Goal: Task Accomplishment & Management: Manage account settings

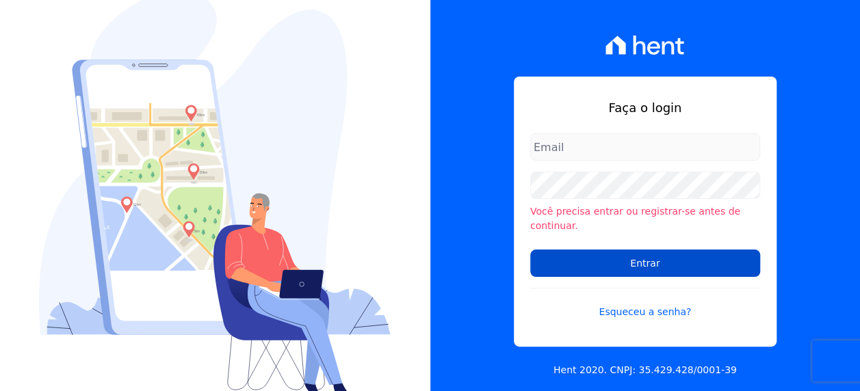
type input "[PERSON_NAME][EMAIL_ADDRESS][PERSON_NAME][DOMAIN_NAME]"
click at [651, 258] on input "Entrar" at bounding box center [645, 263] width 230 height 27
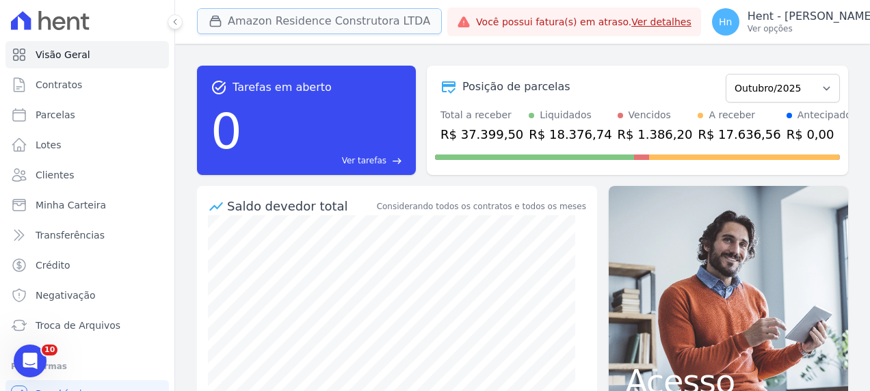
click at [357, 32] on button "Amazon Residence Construtora LTDA" at bounding box center [319, 21] width 245 height 26
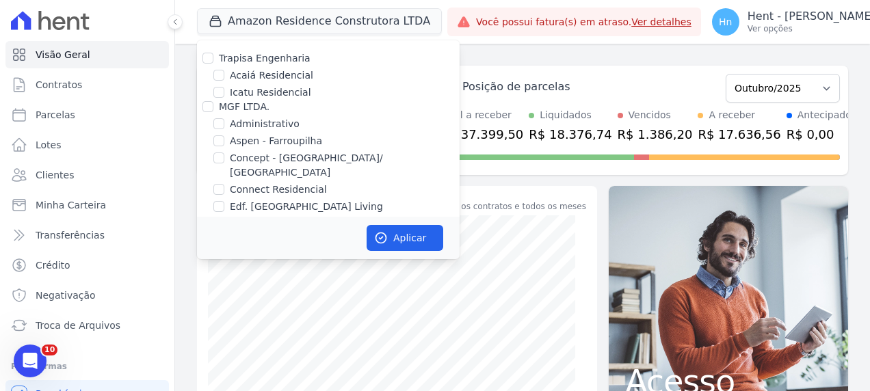
scroll to position [3019, 0]
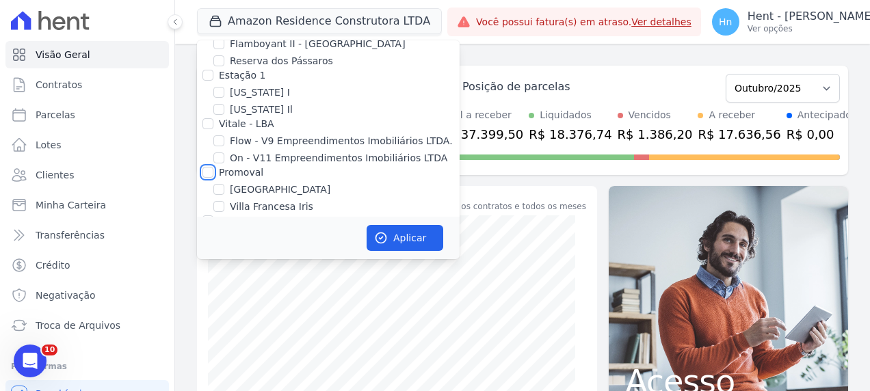
click at [209, 167] on input "Promoval" at bounding box center [208, 172] width 11 height 11
checkbox input "true"
click at [417, 237] on button "Aplicar" at bounding box center [405, 238] width 77 height 26
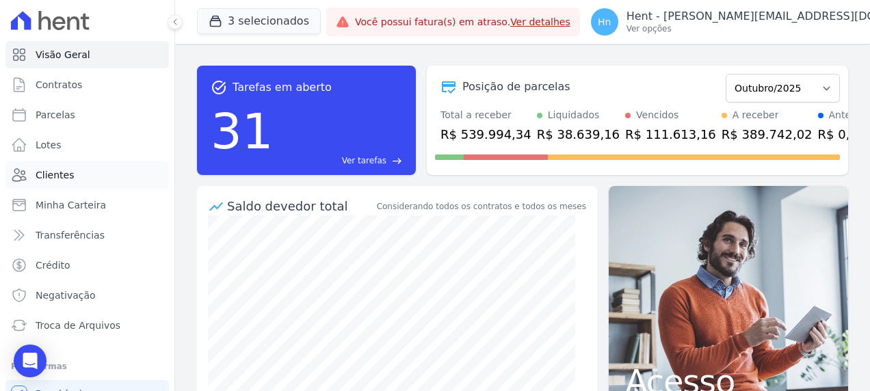
click at [55, 173] on span "Clientes" at bounding box center [55, 175] width 38 height 14
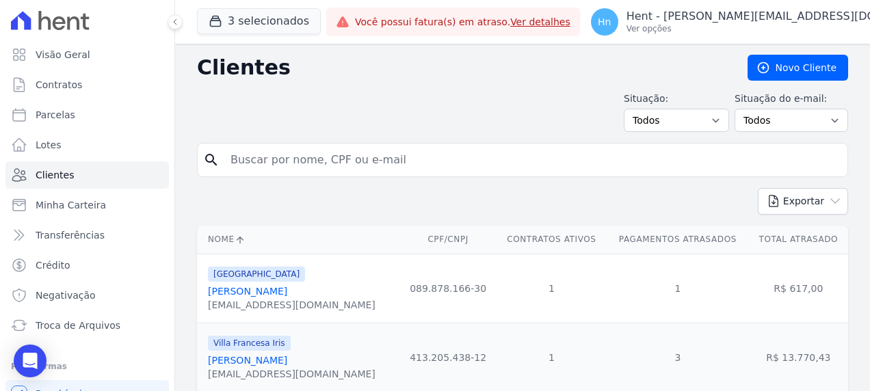
click at [352, 156] on input "search" at bounding box center [532, 159] width 620 height 27
paste input "Willian aparecido da silva"
type input "Willian aparecido da silva"
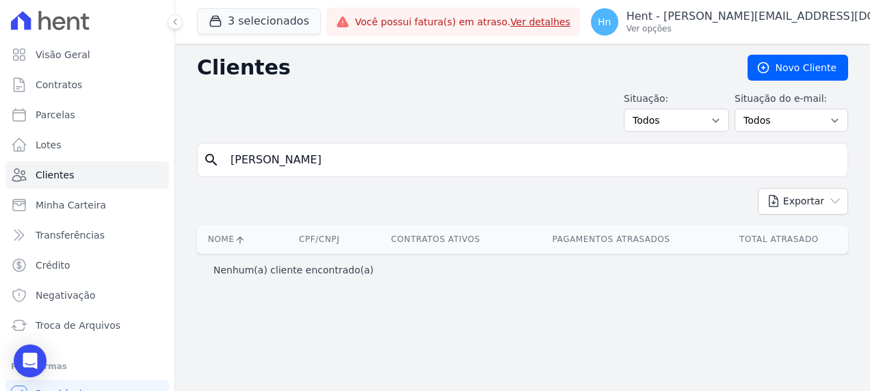
click at [231, 163] on input "Willian aparecido da silva" at bounding box center [532, 159] width 620 height 27
drag, startPoint x: 369, startPoint y: 166, endPoint x: 127, endPoint y: 156, distance: 242.4
click at [127, 156] on div "Visão Geral Contratos Parcelas Lotes Clientes Minha Carteira Transferências Cré…" at bounding box center [435, 195] width 870 height 391
paste input "Lucas Dantas Bueno De Godoy"
type input "Lucas Dantas Bueno De Godoy"
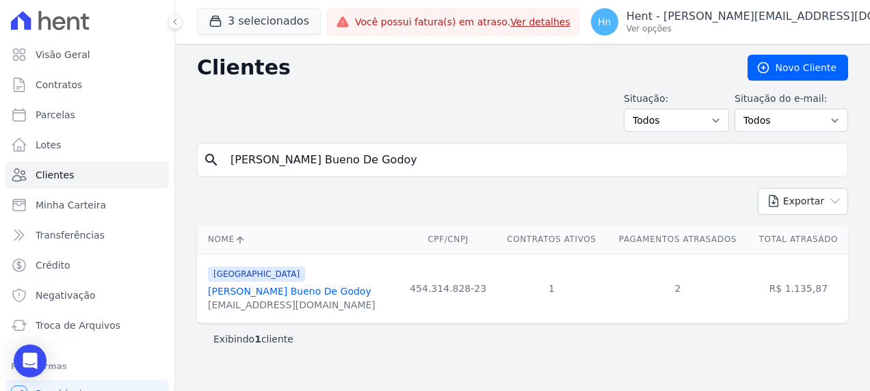
click at [318, 289] on link "Lucas Dantas Bueno De Godoy" at bounding box center [290, 291] width 164 height 11
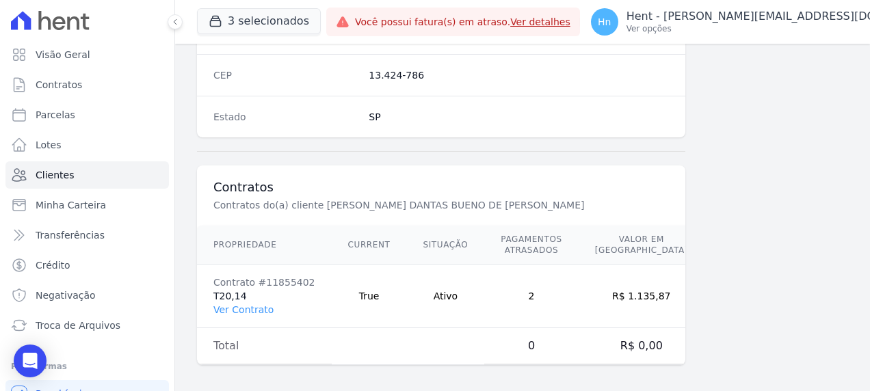
scroll to position [893, 0]
click at [250, 305] on link "Ver Contrato" at bounding box center [243, 309] width 60 height 11
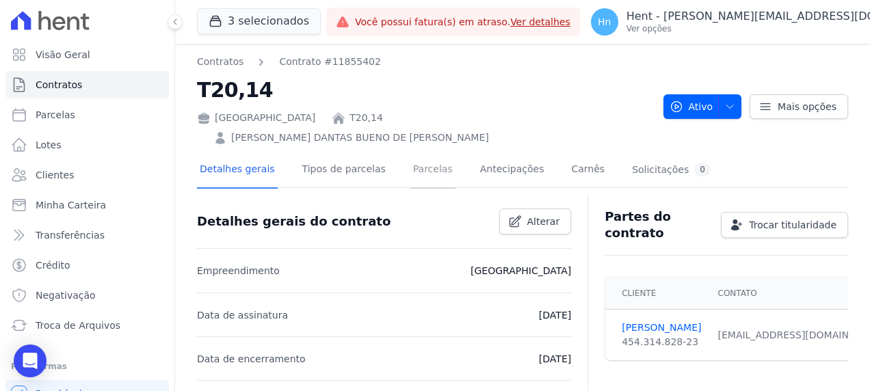
click at [421, 155] on link "Parcelas" at bounding box center [433, 171] width 45 height 36
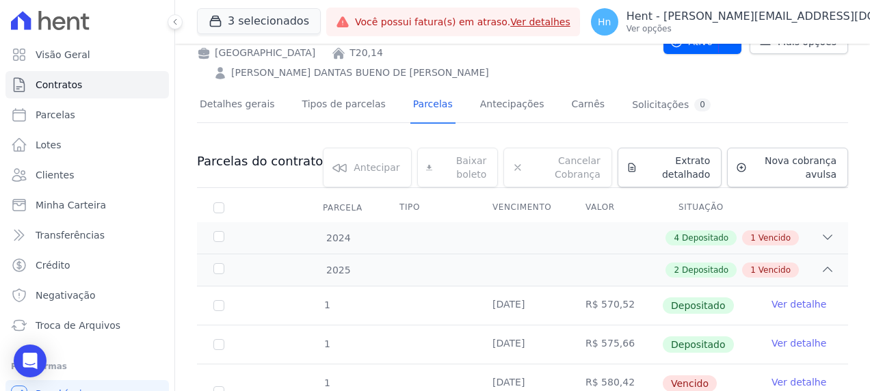
scroll to position [112, 0]
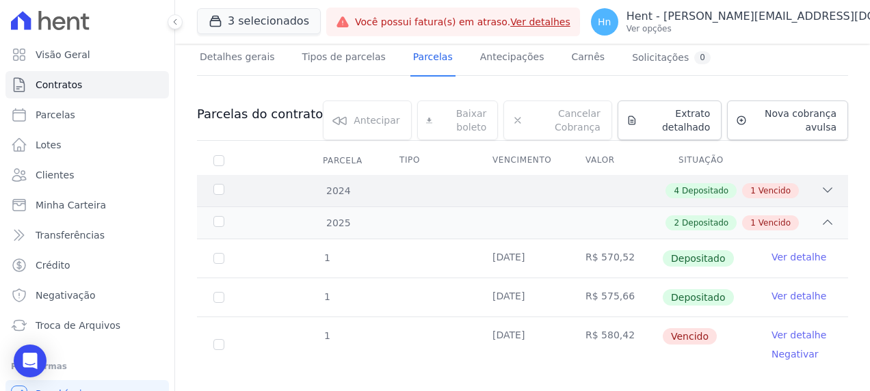
click at [821, 183] on icon at bounding box center [828, 190] width 14 height 14
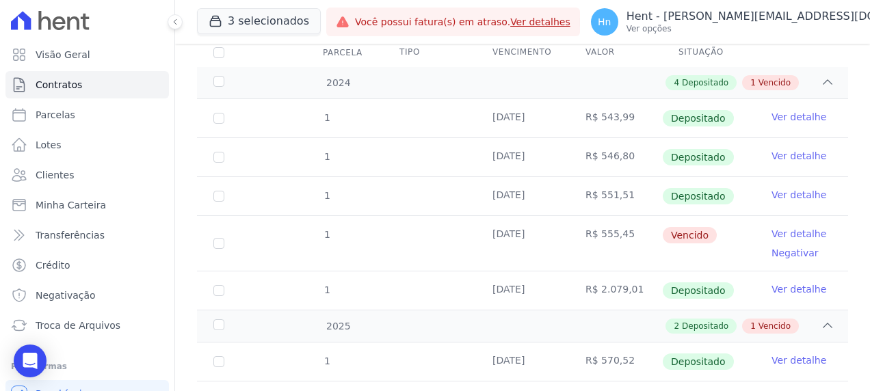
scroll to position [317, 0]
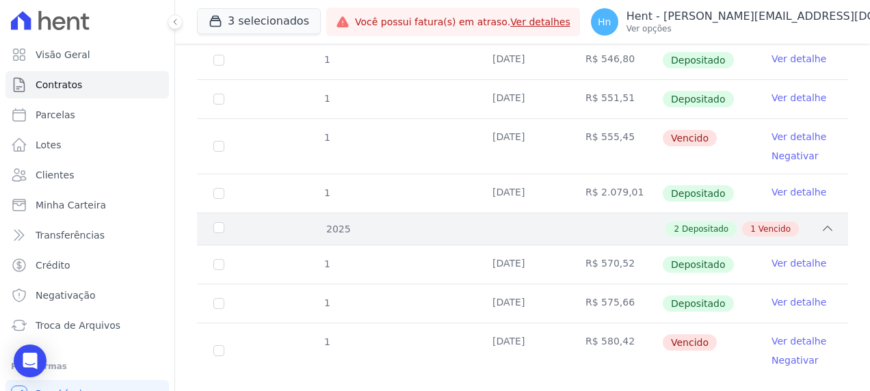
click at [821, 222] on icon at bounding box center [828, 229] width 14 height 14
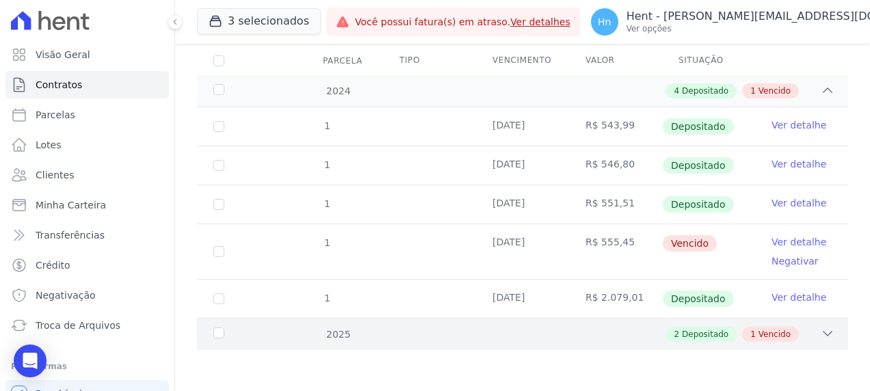
scroll to position [190, 0]
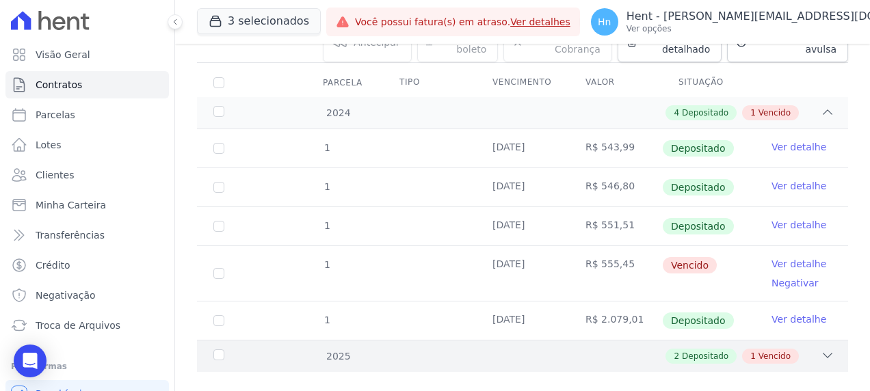
click at [808, 349] on div "2 Depositado 1 Vencido" at bounding box center [554, 356] width 561 height 15
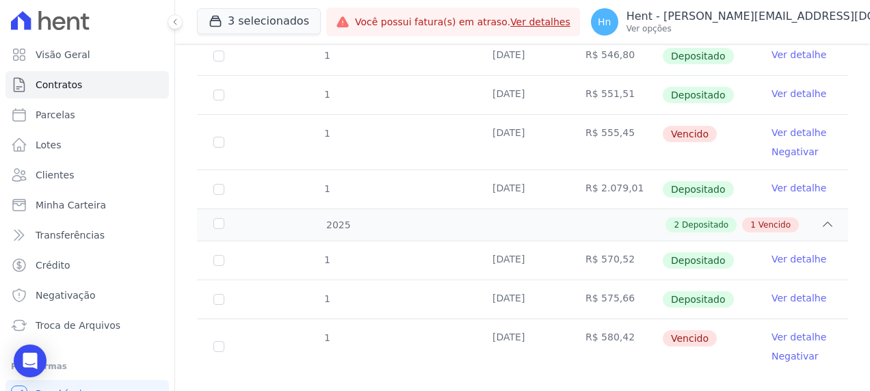
scroll to position [323, 0]
click at [221, 340] on input "checkbox" at bounding box center [218, 345] width 11 height 11
checkbox input "true"
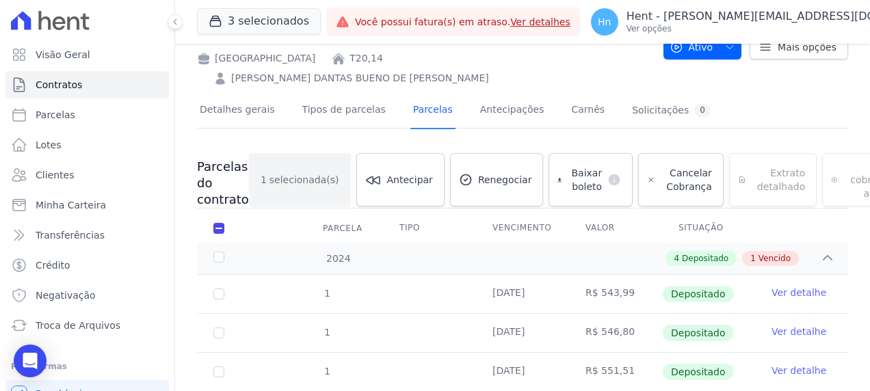
scroll to position [0, 0]
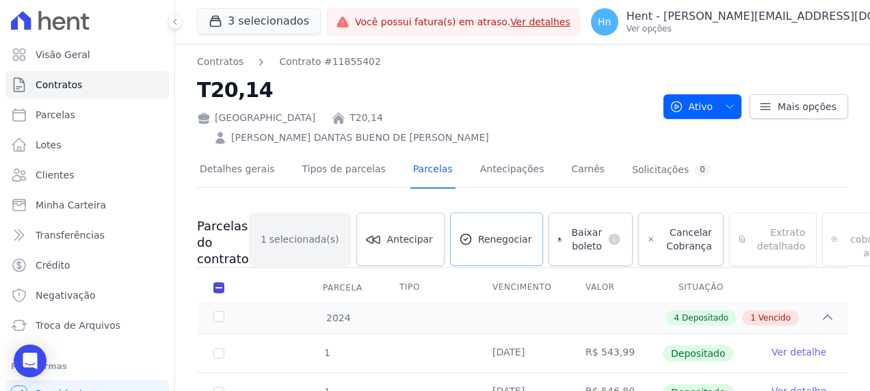
click at [478, 233] on span "Renegociar" at bounding box center [505, 240] width 54 height 14
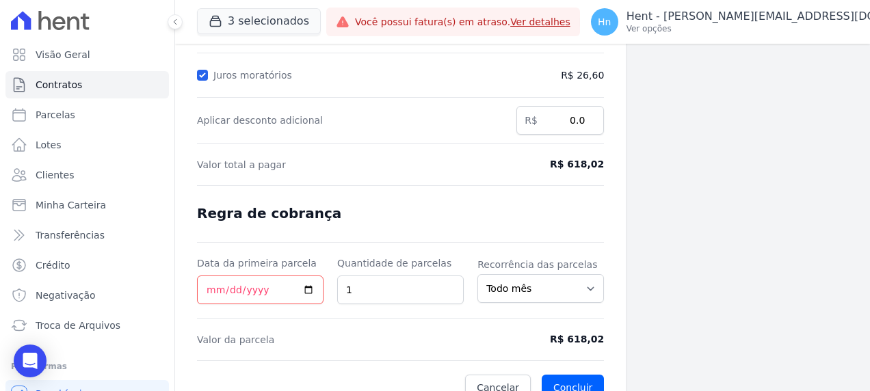
scroll to position [289, 0]
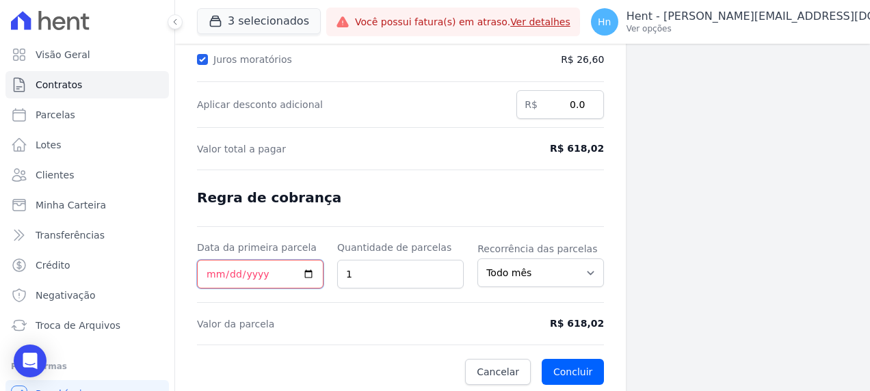
click at [304, 271] on input "Data da primeira parcela" at bounding box center [260, 274] width 127 height 29
type input "2025-10-14"
click at [569, 370] on button "Concluir" at bounding box center [573, 372] width 62 height 26
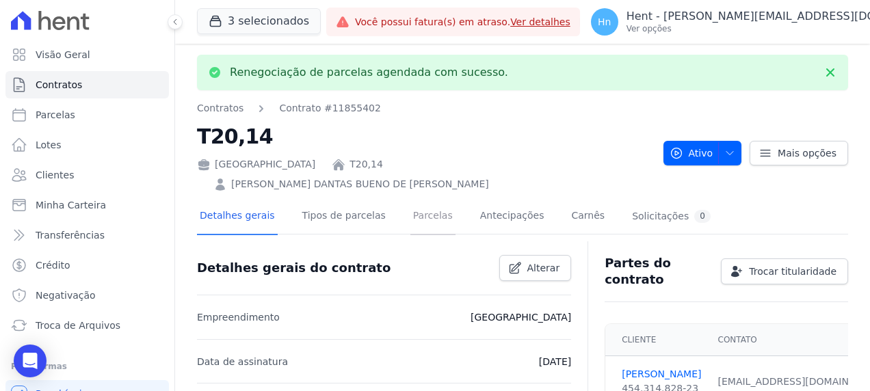
click at [411, 199] on link "Parcelas" at bounding box center [433, 217] width 45 height 36
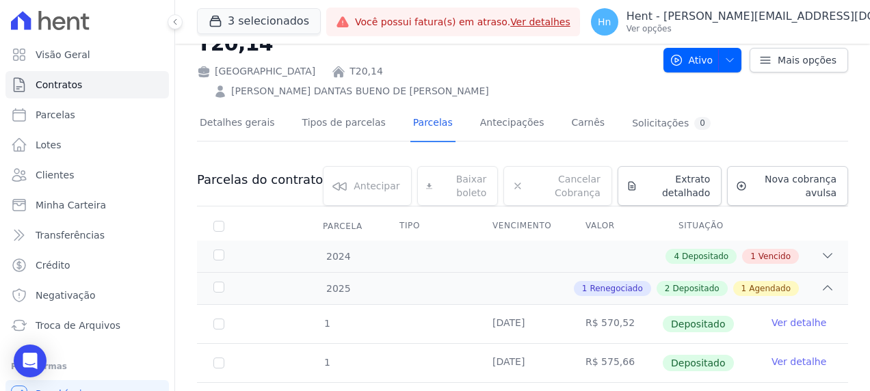
scroll to position [135, 0]
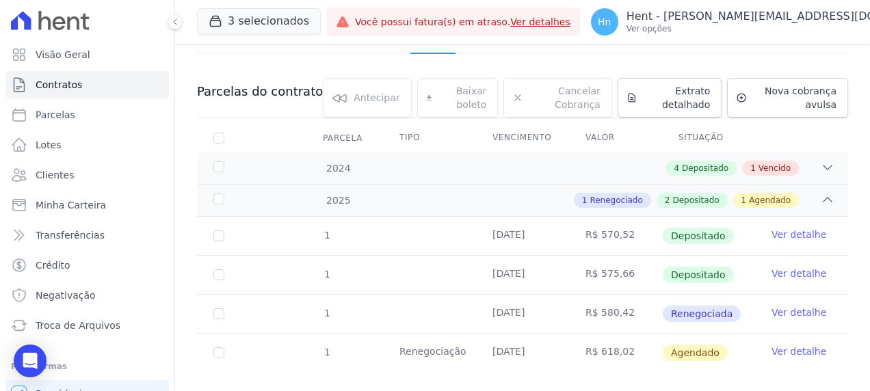
click at [792, 345] on link "Ver detalhe" at bounding box center [799, 352] width 55 height 14
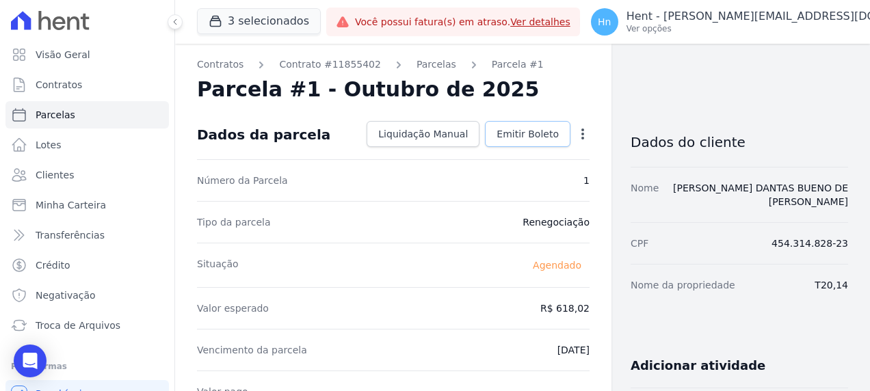
click at [512, 129] on span "Emitir Boleto" at bounding box center [528, 134] width 62 height 14
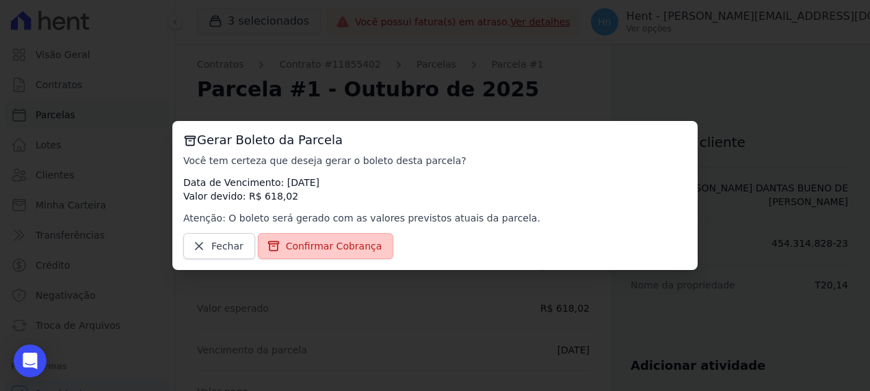
click at [309, 246] on span "Confirmar Cobrança" at bounding box center [334, 246] width 96 height 14
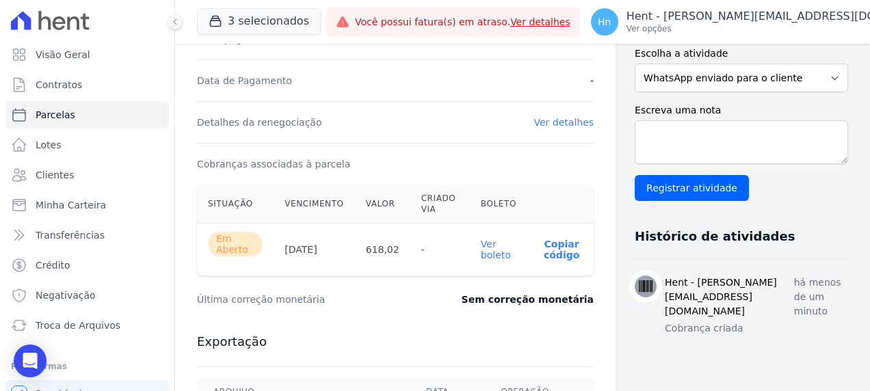
scroll to position [411, 0]
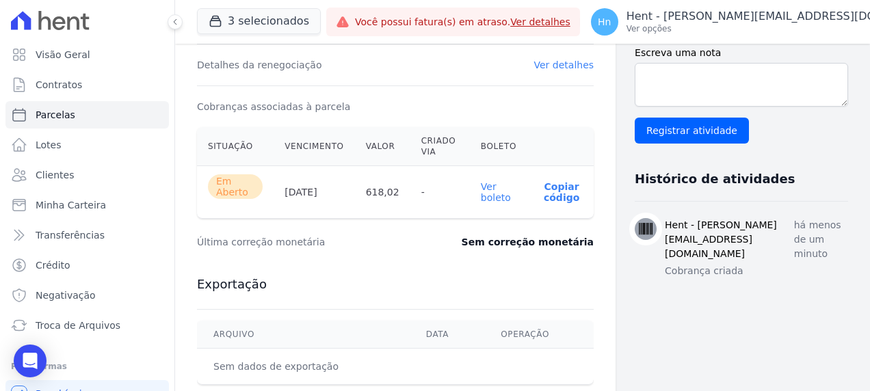
click at [493, 190] on link "Ver boleto" at bounding box center [496, 192] width 30 height 22
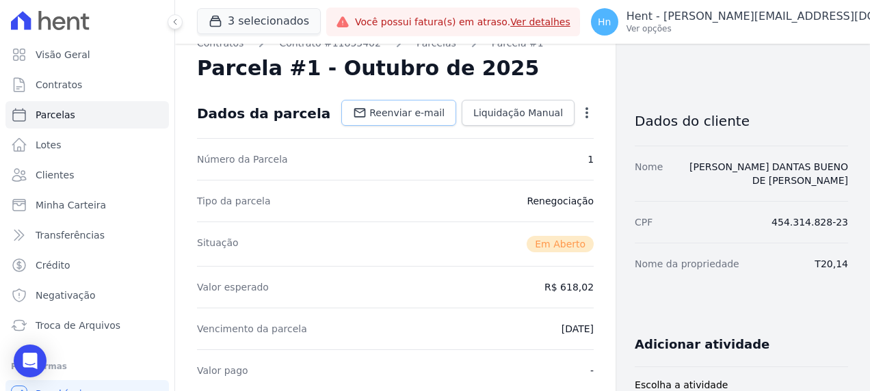
scroll to position [0, 0]
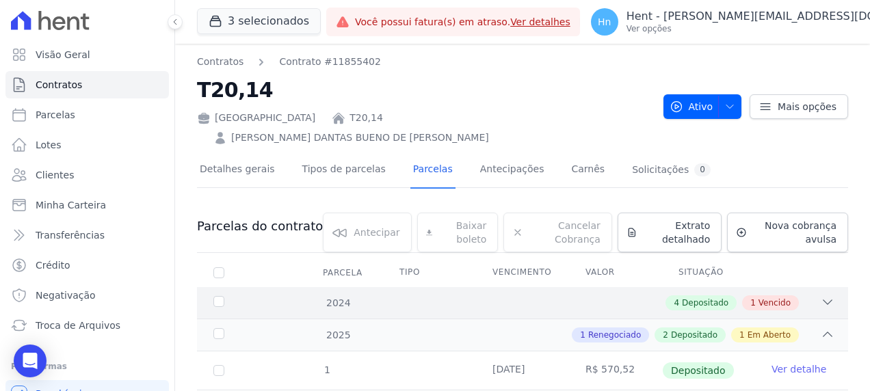
scroll to position [68, 0]
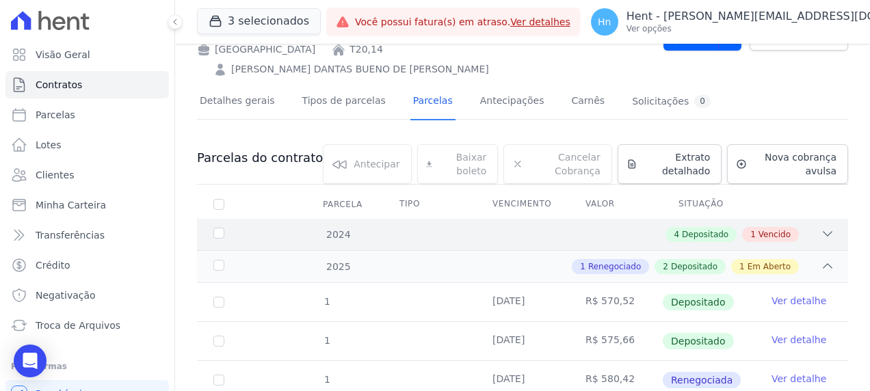
click at [821, 227] on icon at bounding box center [828, 234] width 14 height 14
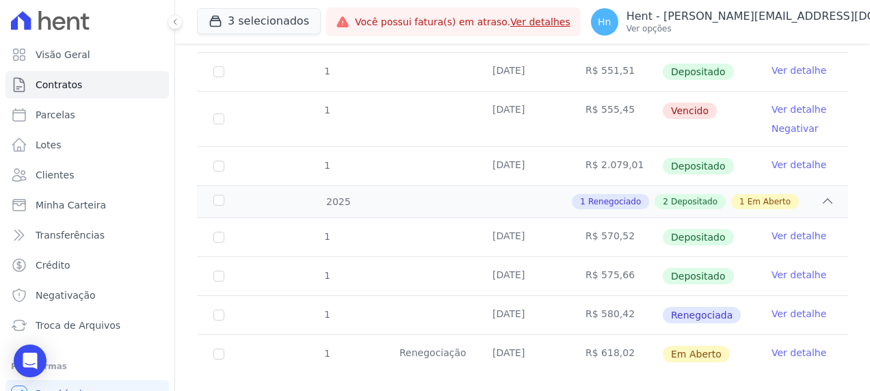
scroll to position [345, 0]
click at [795, 346] on link "Ver detalhe" at bounding box center [799, 353] width 55 height 14
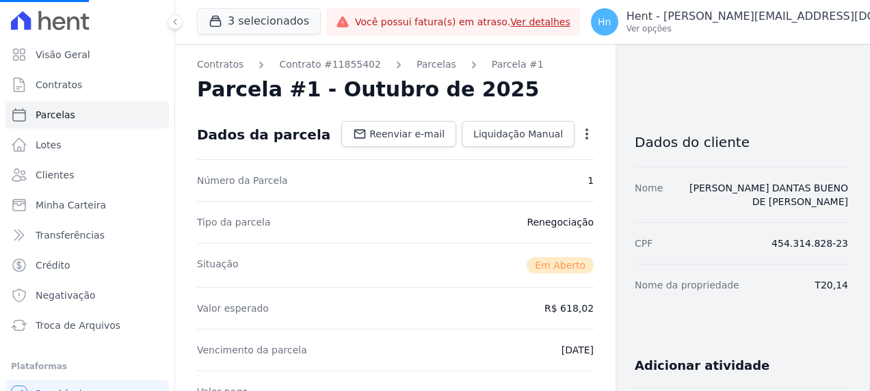
scroll to position [137, 0]
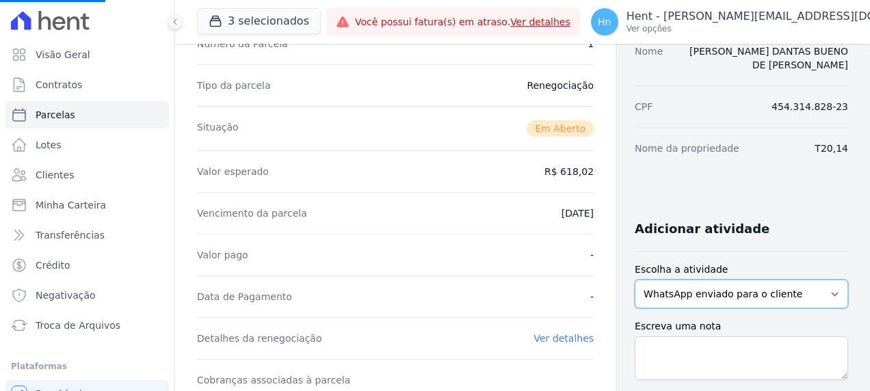
click at [733, 280] on select "WhatsApp enviado para o cliente Adicionar um comentário Ligação feita para o cl…" at bounding box center [741, 294] width 213 height 29
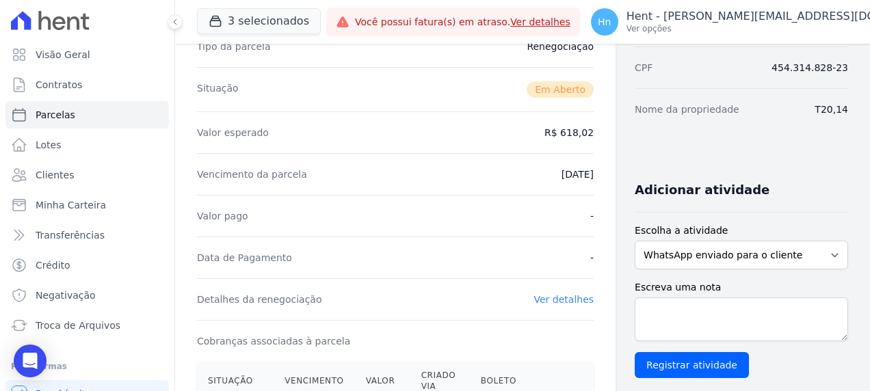
scroll to position [205, 0]
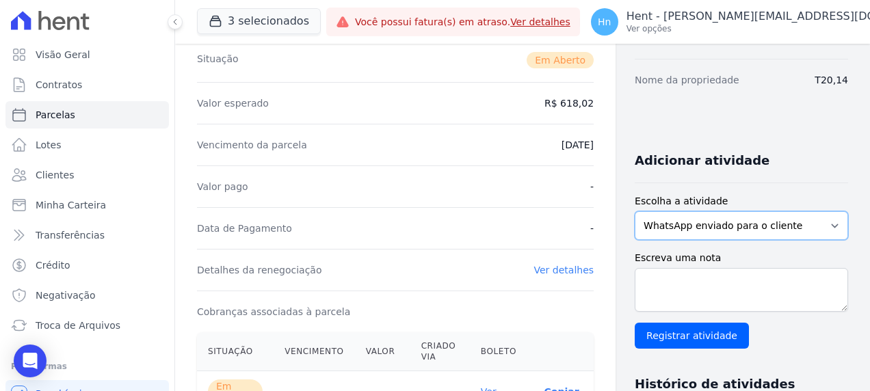
click at [727, 213] on select "WhatsApp enviado para o cliente Adicionar um comentário Ligação feita para o cl…" at bounding box center [741, 225] width 213 height 29
select select "note"
click at [635, 211] on select "WhatsApp enviado para o cliente Adicionar um comentário Ligação feita para o cl…" at bounding box center [741, 225] width 213 height 29
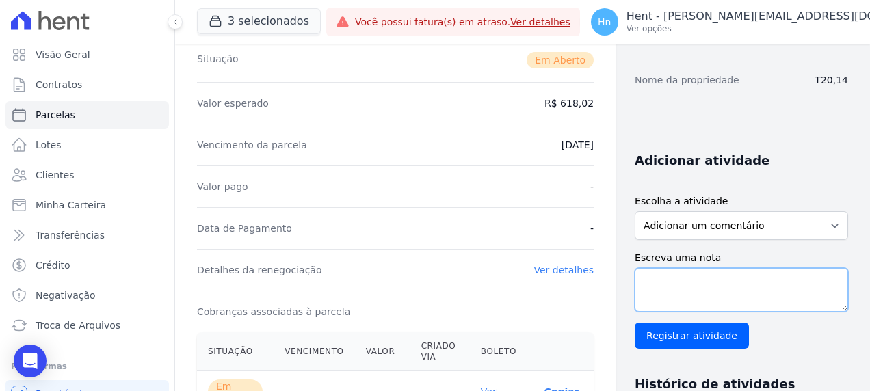
click at [675, 268] on textarea "Escreva uma nota" at bounding box center [741, 290] width 213 height 44
paste textarea "Em contato com o cliente o mesmo alega pagamento para a promoval, solicitamos o…"
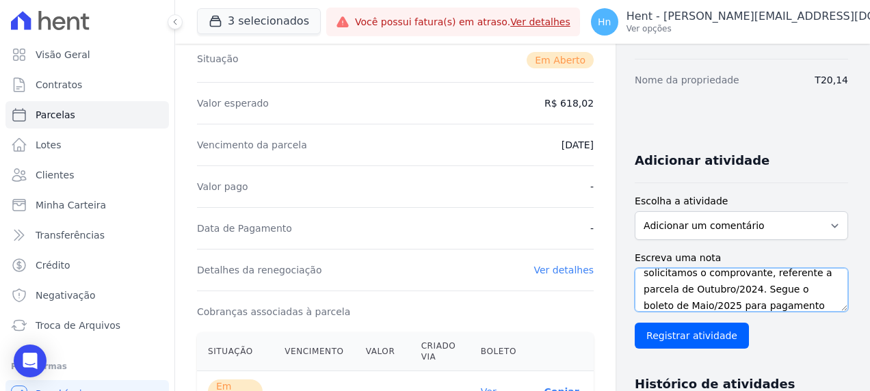
scroll to position [50, 0]
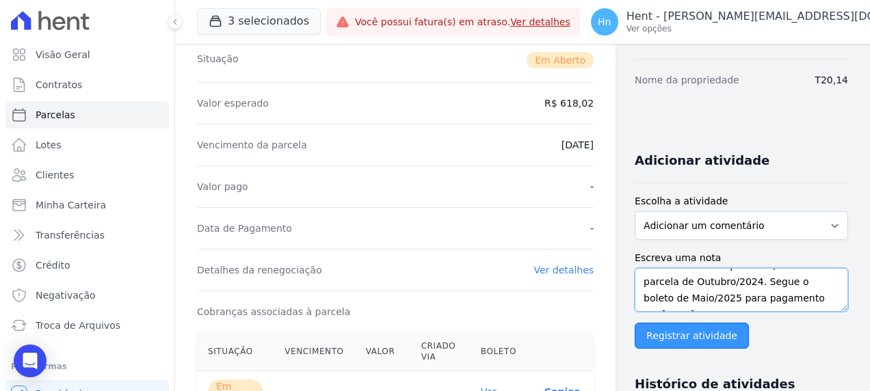
type textarea "Em contato com o cliente o mesmo alega pagamento para a promoval, solicitamos o…"
click at [712, 323] on input "Registrar atividade" at bounding box center [692, 336] width 114 height 26
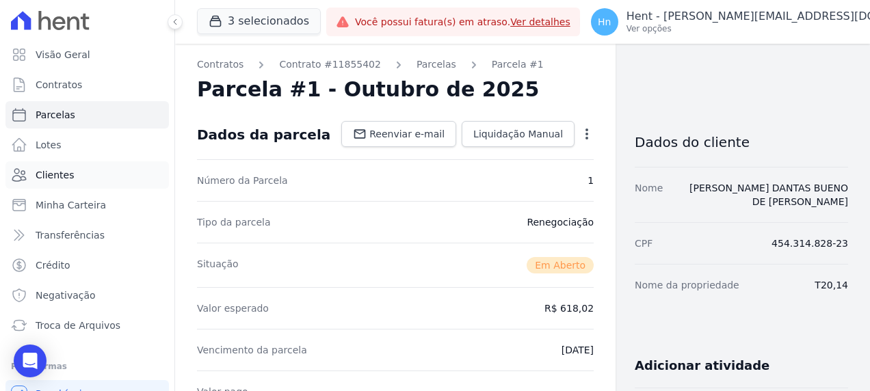
drag, startPoint x: 89, startPoint y: 174, endPoint x: 97, endPoint y: 172, distance: 8.3
click at [89, 174] on link "Clientes" at bounding box center [87, 174] width 164 height 27
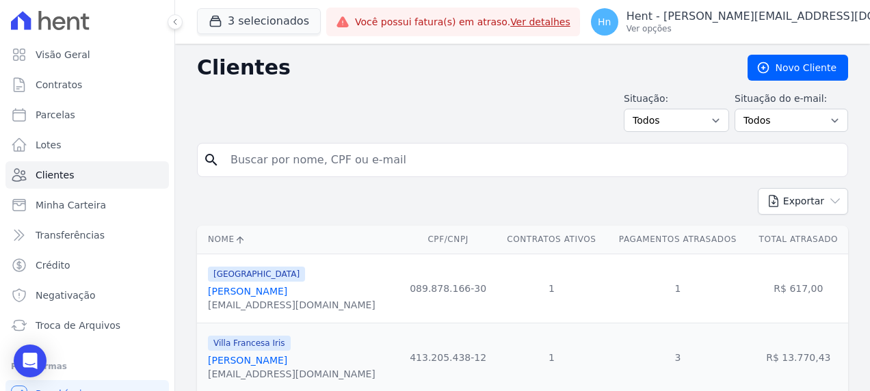
click at [350, 153] on input "search" at bounding box center [532, 159] width 620 height 27
paste input "Lucas Bento Costa"
type input "Lucas Bento Costa"
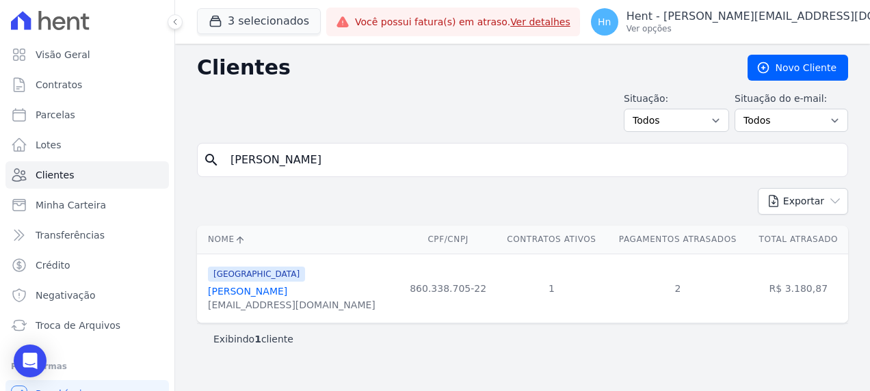
click at [260, 294] on link "Lucas Bento Costa" at bounding box center [247, 291] width 79 height 11
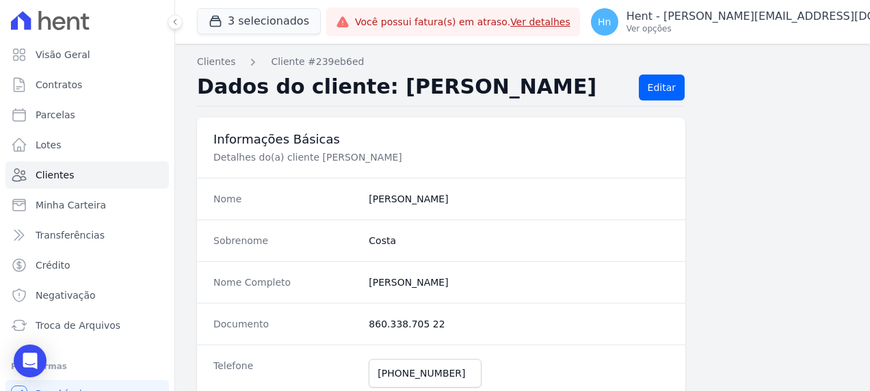
click at [518, 75] on h2 "Dados do cliente: LUCAS COSTA" at bounding box center [412, 88] width 431 height 26
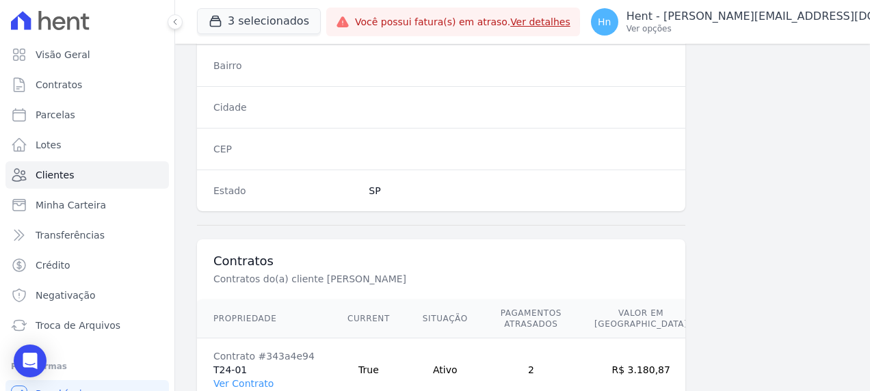
scroll to position [893, 0]
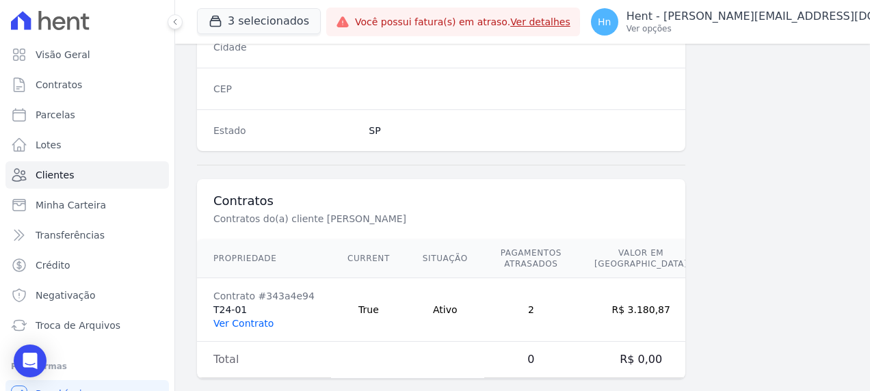
click at [259, 318] on link "Ver Contrato" at bounding box center [243, 323] width 60 height 11
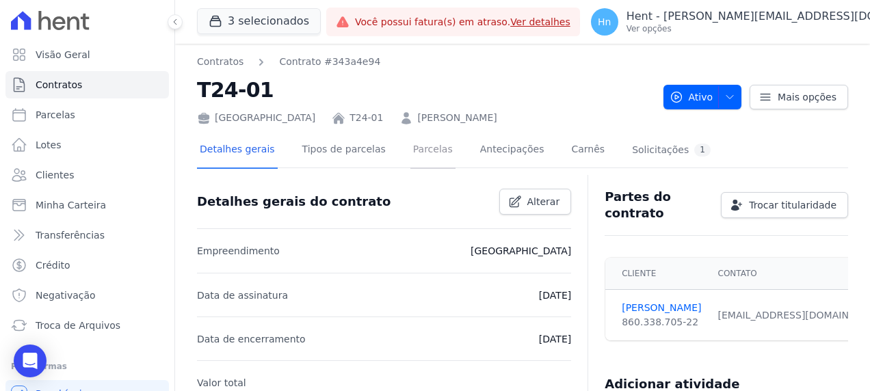
click at [415, 153] on link "Parcelas" at bounding box center [433, 151] width 45 height 36
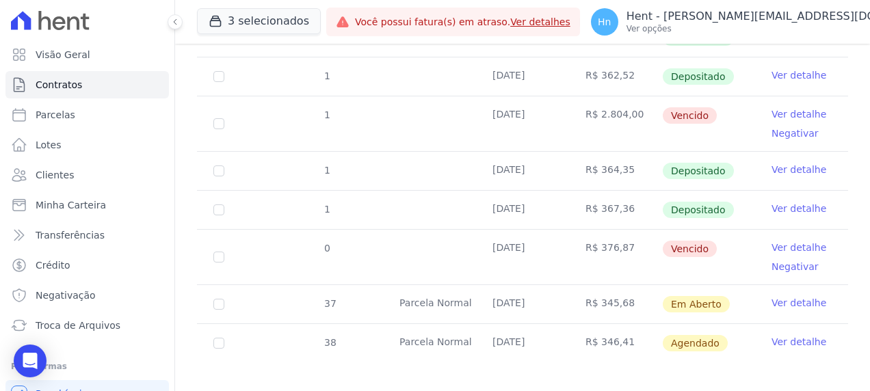
scroll to position [361, 0]
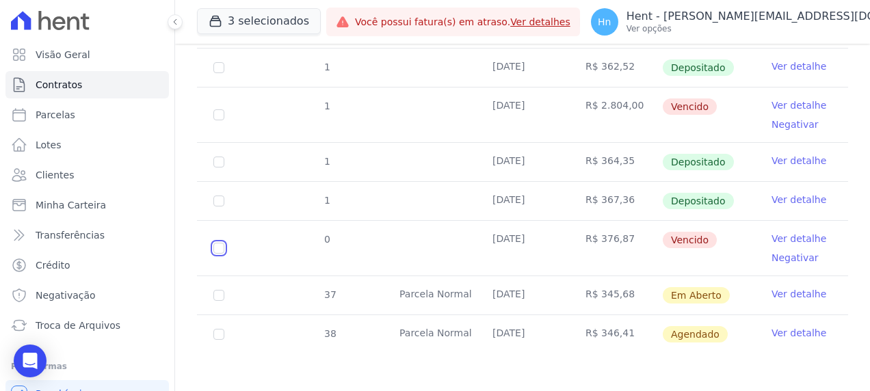
click at [214, 243] on input "checkbox" at bounding box center [218, 248] width 11 height 11
checkbox input "true"
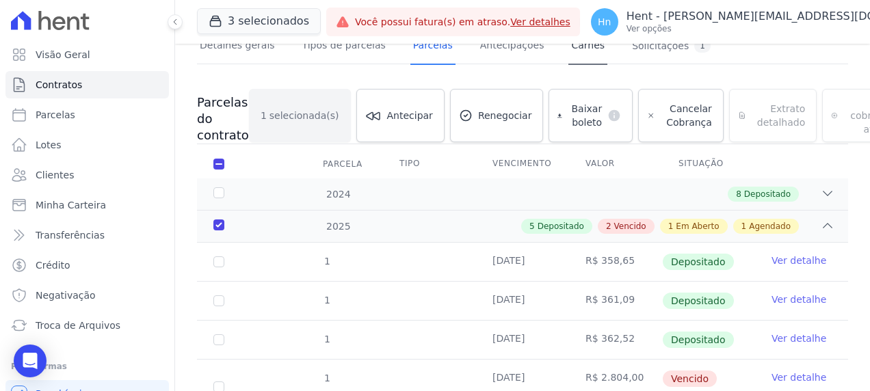
scroll to position [35, 0]
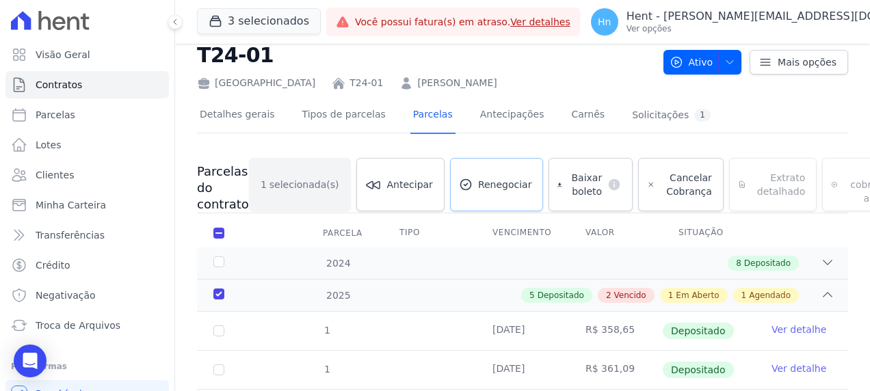
click at [486, 183] on span "Renegociar" at bounding box center [505, 185] width 54 height 14
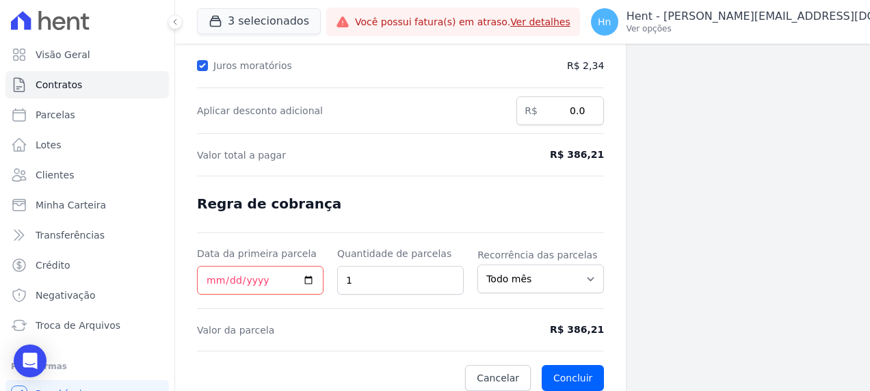
scroll to position [289, 0]
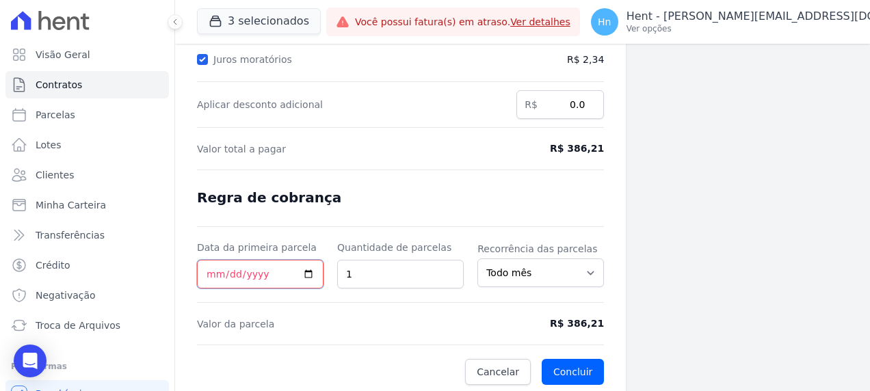
click at [306, 273] on input "Data da primeira parcela" at bounding box center [260, 274] width 127 height 29
type input "2025-10-14"
drag, startPoint x: 595, startPoint y: 367, endPoint x: 402, endPoint y: 330, distance: 196.4
click at [402, 330] on form "Cálculo da renegociação Quantidade de parcelas 1 Valor total da(s) parcela(s) e…" at bounding box center [400, 108] width 407 height 553
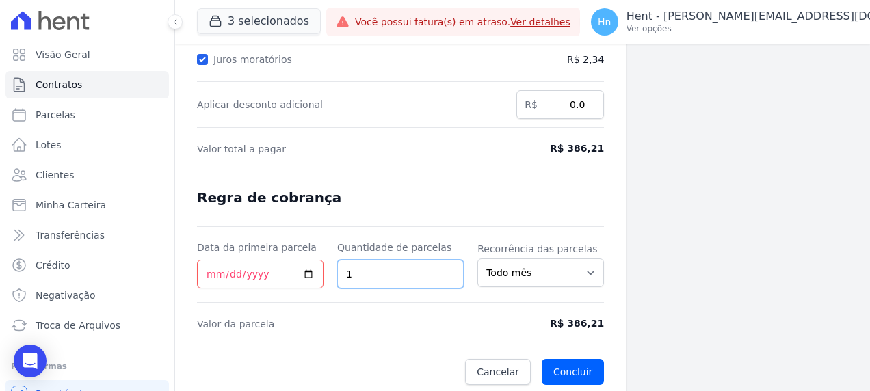
click at [390, 268] on input "1" at bounding box center [400, 274] width 127 height 29
click at [578, 363] on button "Concluir" at bounding box center [573, 372] width 62 height 26
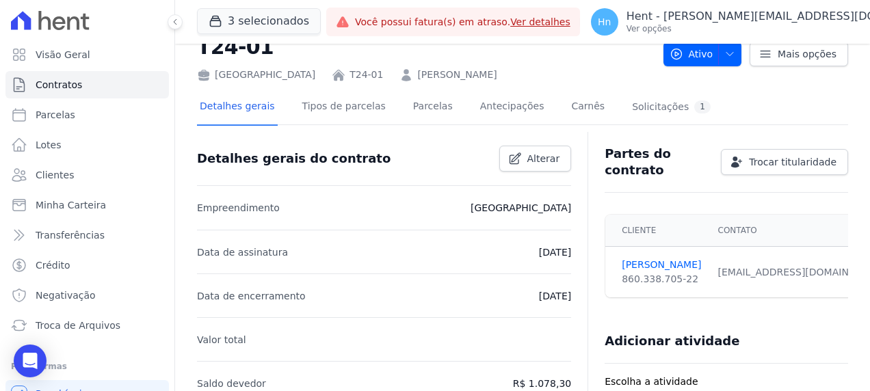
scroll to position [68, 0]
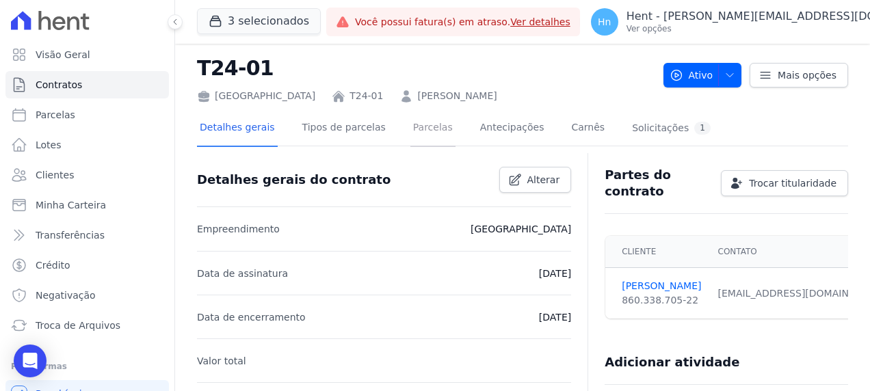
click at [416, 137] on link "Parcelas" at bounding box center [433, 129] width 45 height 36
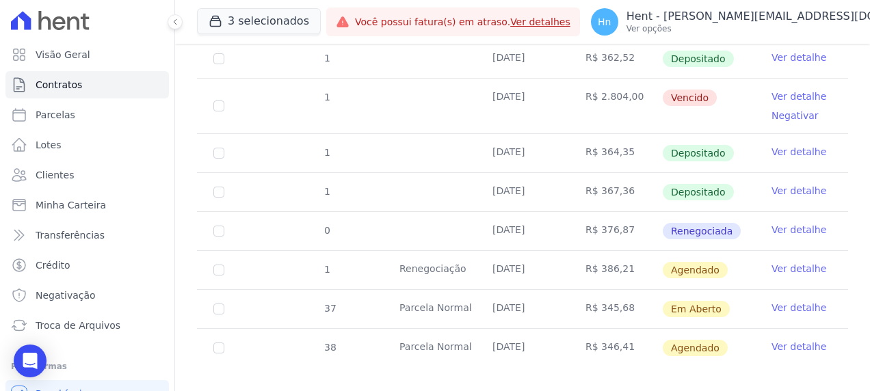
scroll to position [384, 0]
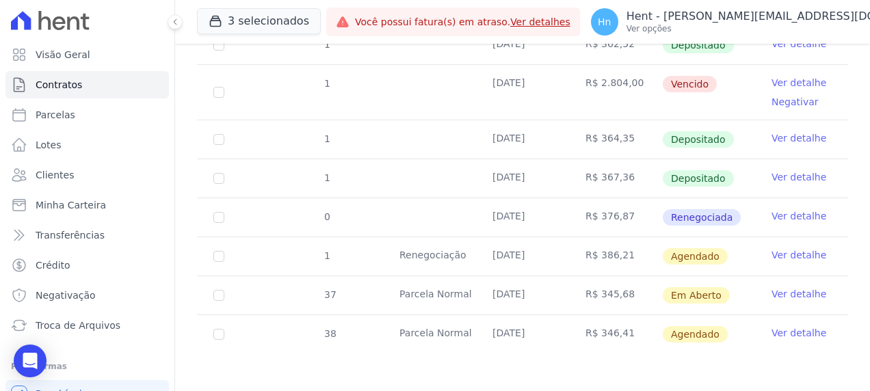
click at [777, 252] on link "Ver detalhe" at bounding box center [799, 255] width 55 height 14
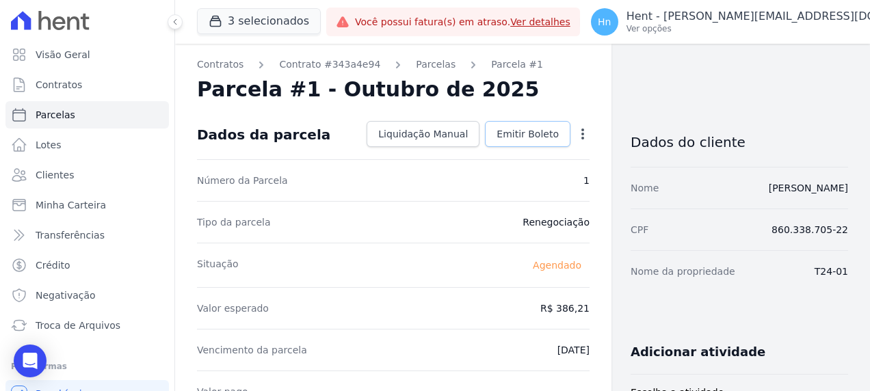
click at [526, 135] on span "Emitir Boleto" at bounding box center [528, 134] width 62 height 14
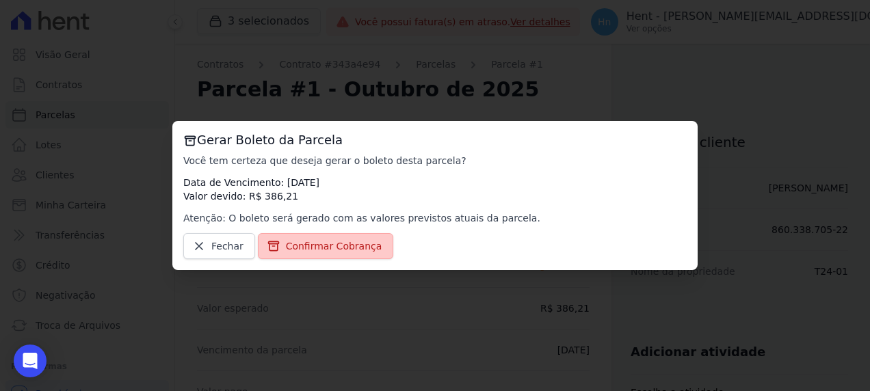
click at [302, 242] on span "Confirmar Cobrança" at bounding box center [334, 246] width 96 height 14
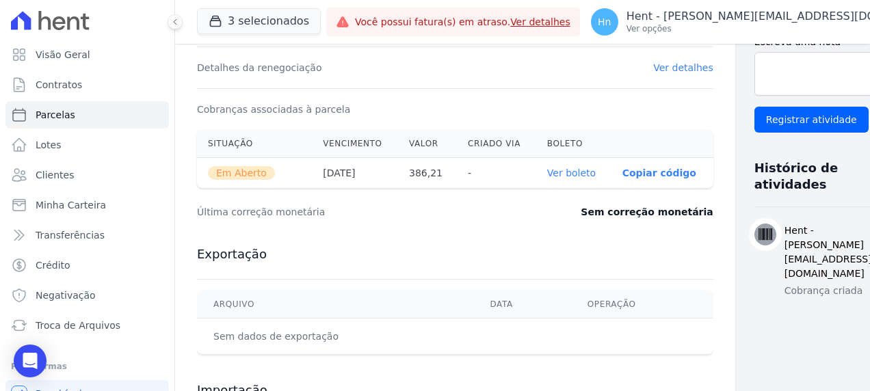
scroll to position [405, 0]
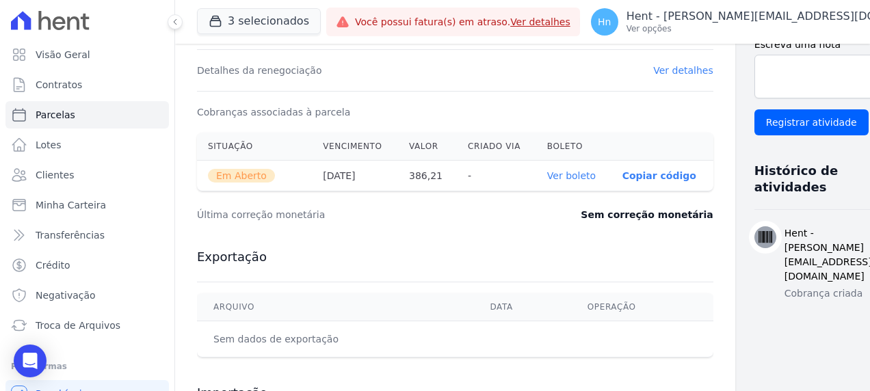
click at [549, 172] on link "Ver boleto" at bounding box center [571, 175] width 49 height 11
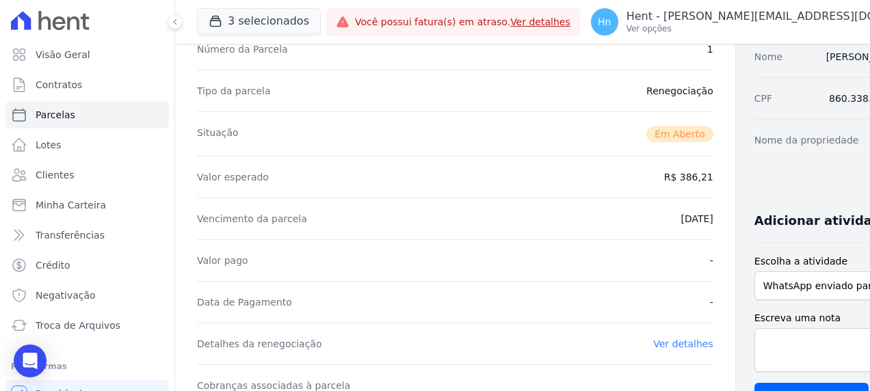
scroll to position [63, 0]
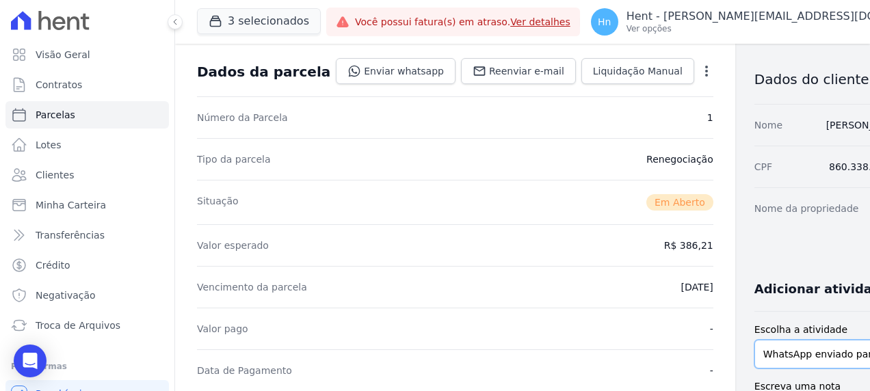
click at [803, 363] on select "WhatsApp enviado para o cliente Adicionar um comentário Ligação feita para o cl…" at bounding box center [830, 354] width 151 height 29
select select "note"
click at [755, 352] on select "WhatsApp enviado para o cliente Adicionar um comentário Ligação feita para o cl…" at bounding box center [830, 354] width 151 height 29
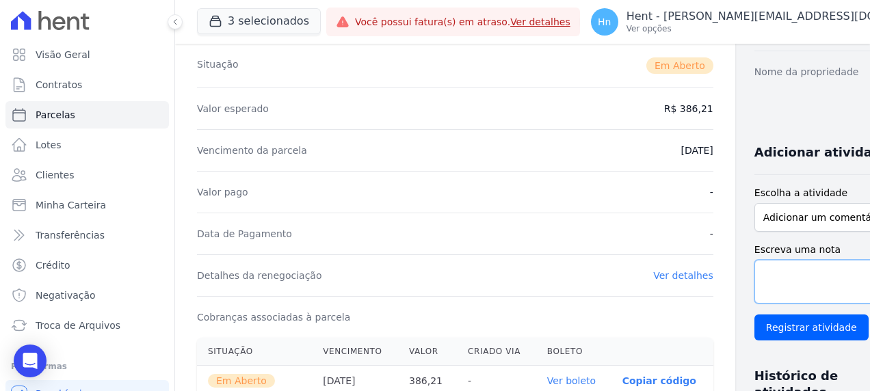
click at [766, 286] on textarea "Escreva uma nota" at bounding box center [830, 282] width 151 height 44
paste textarea "Segue boleto de Setembro/2025 para pagamento em 14/10/2025."
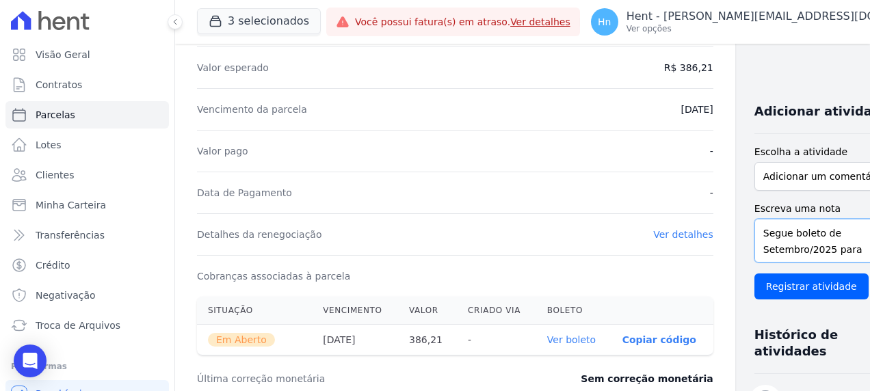
scroll to position [268, 0]
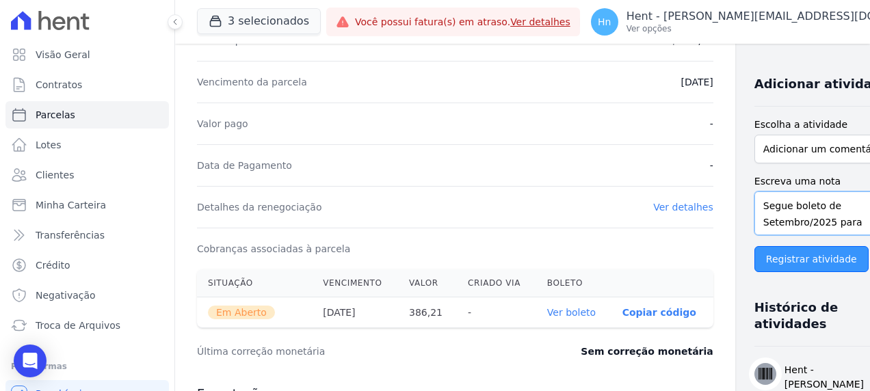
type textarea "Segue boleto de Setembro/2025 para pagamento em 14/10/2025."
click at [761, 271] on input "Registrar atividade" at bounding box center [812, 259] width 114 height 26
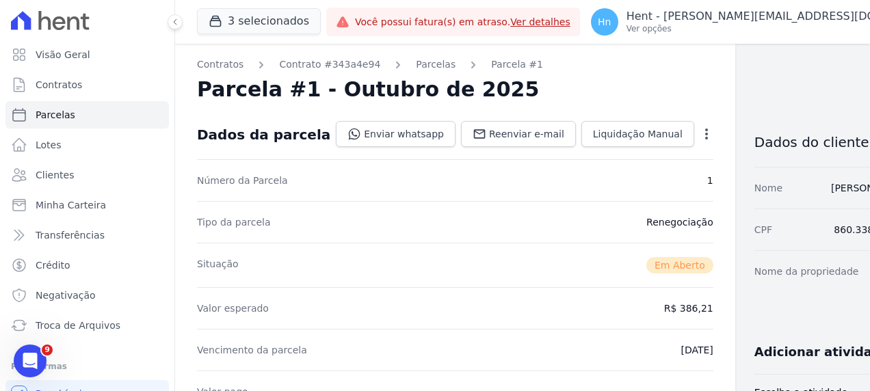
scroll to position [0, 0]
